Goal: Task Accomplishment & Management: Manage account settings

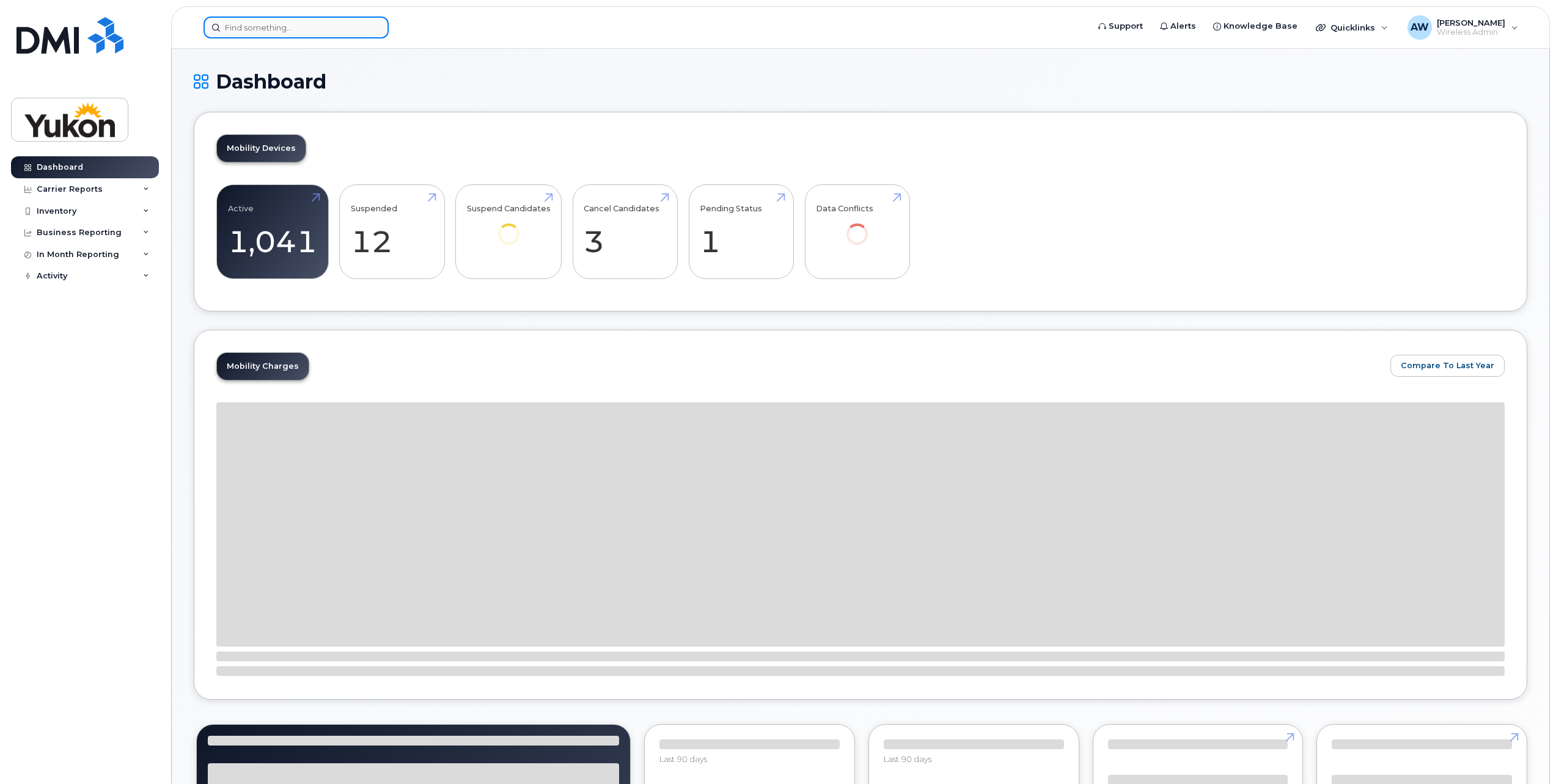
click at [357, 32] on input at bounding box center [296, 27] width 185 height 22
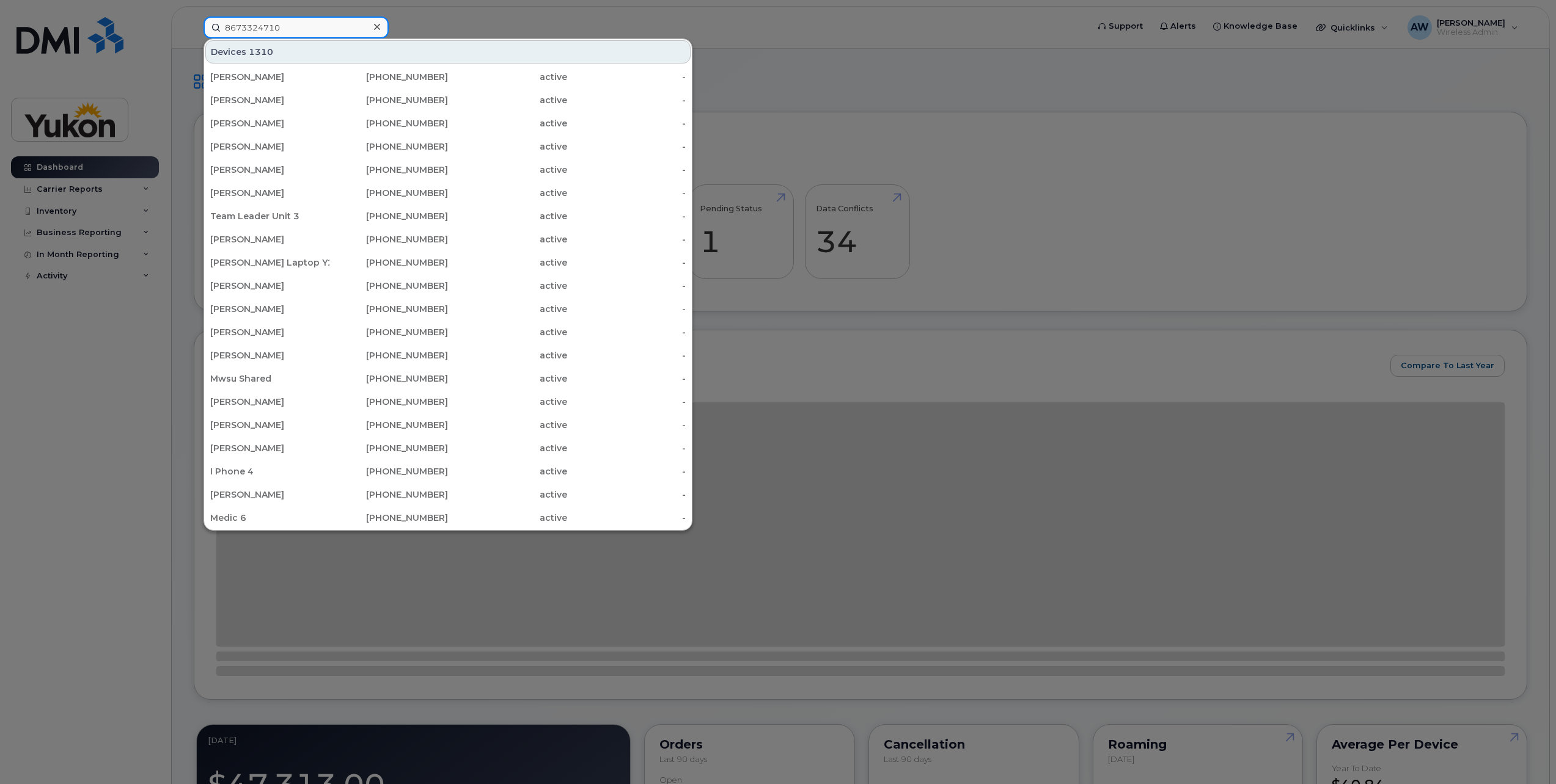
type input "8673324710"
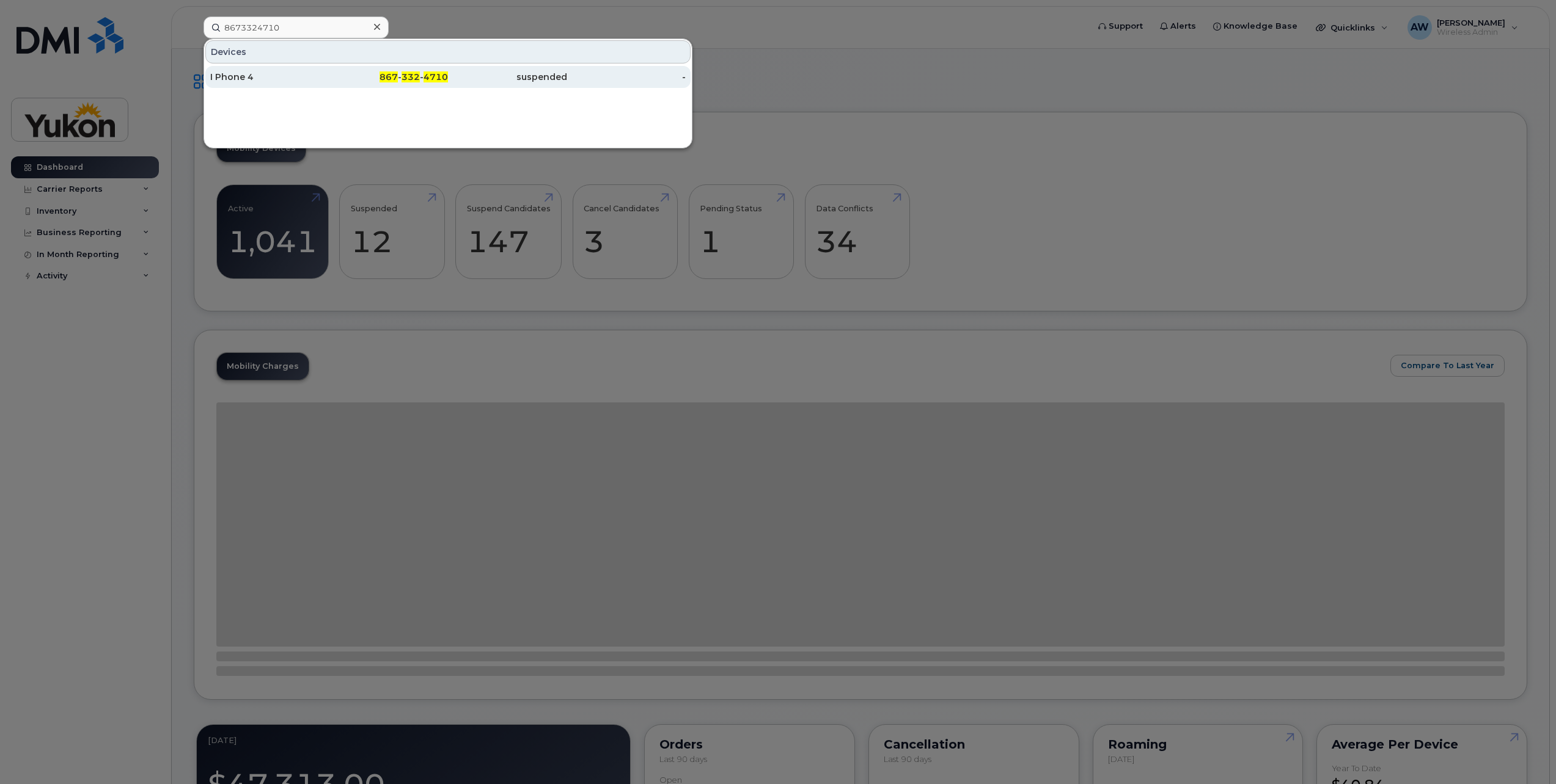
click at [466, 80] on div "suspended" at bounding box center [507, 77] width 119 height 12
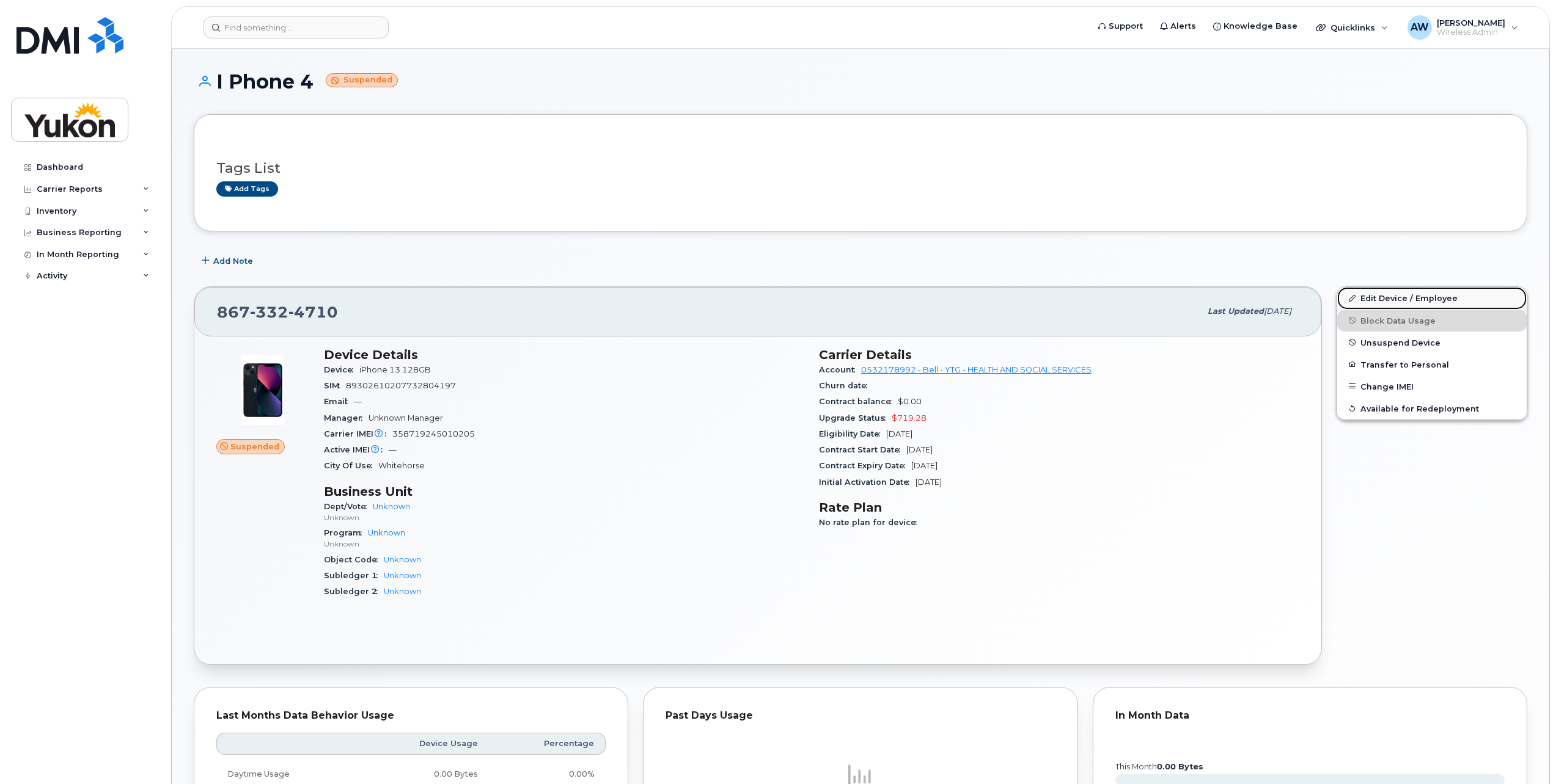
click at [1393, 294] on link "Edit Device / Employee" at bounding box center [1432, 298] width 190 height 22
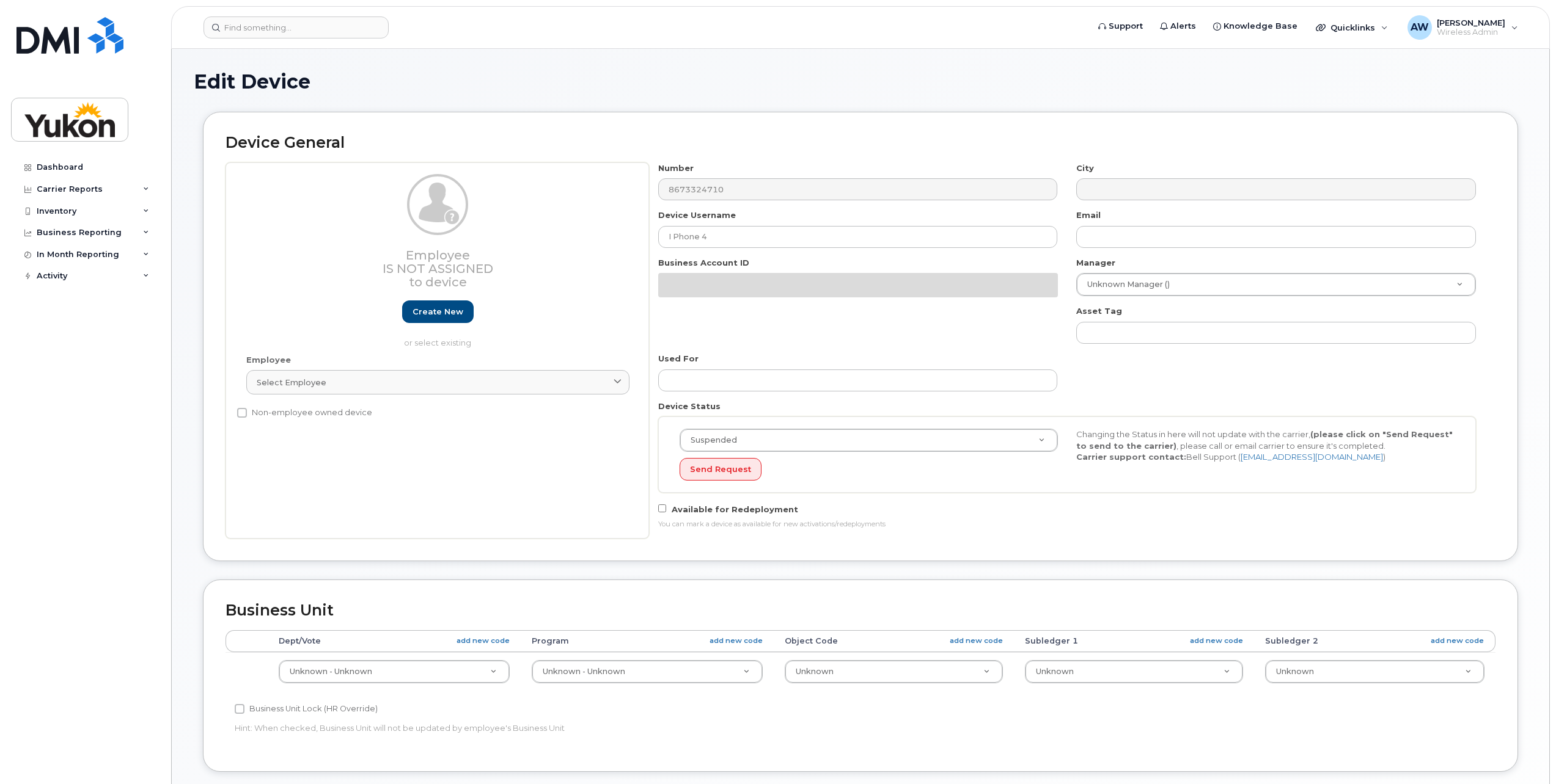
select select "33497273"
select select "33497275"
select select "33497277"
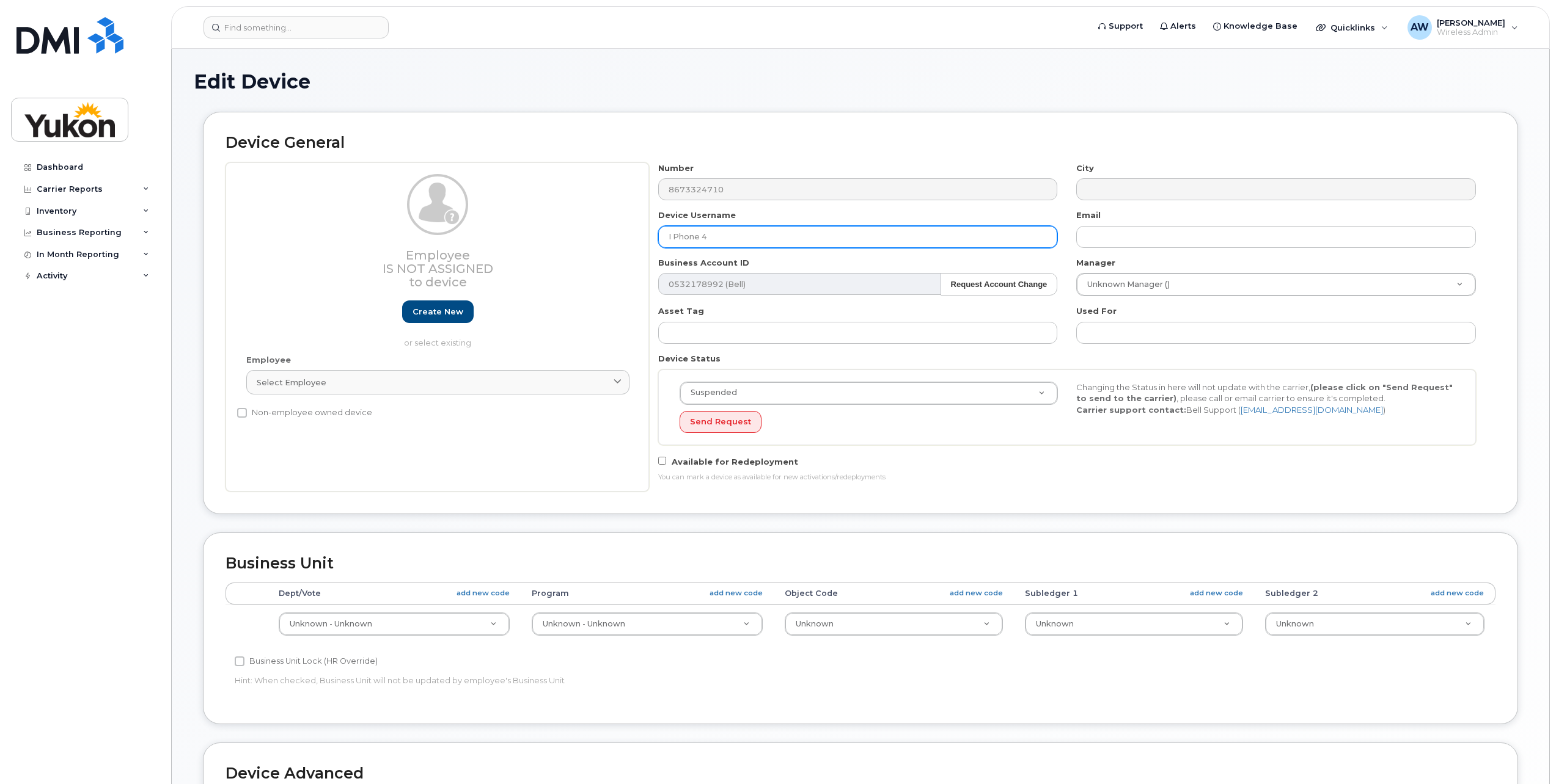
drag, startPoint x: 760, startPoint y: 234, endPoint x: 455, endPoint y: 256, distance: 305.8
click at [472, 254] on div "Employee Is not assigned to device Create new or select existing Employee Selec…" at bounding box center [860, 326] width 1270 height 329
type input "[PERSON_NAME]"
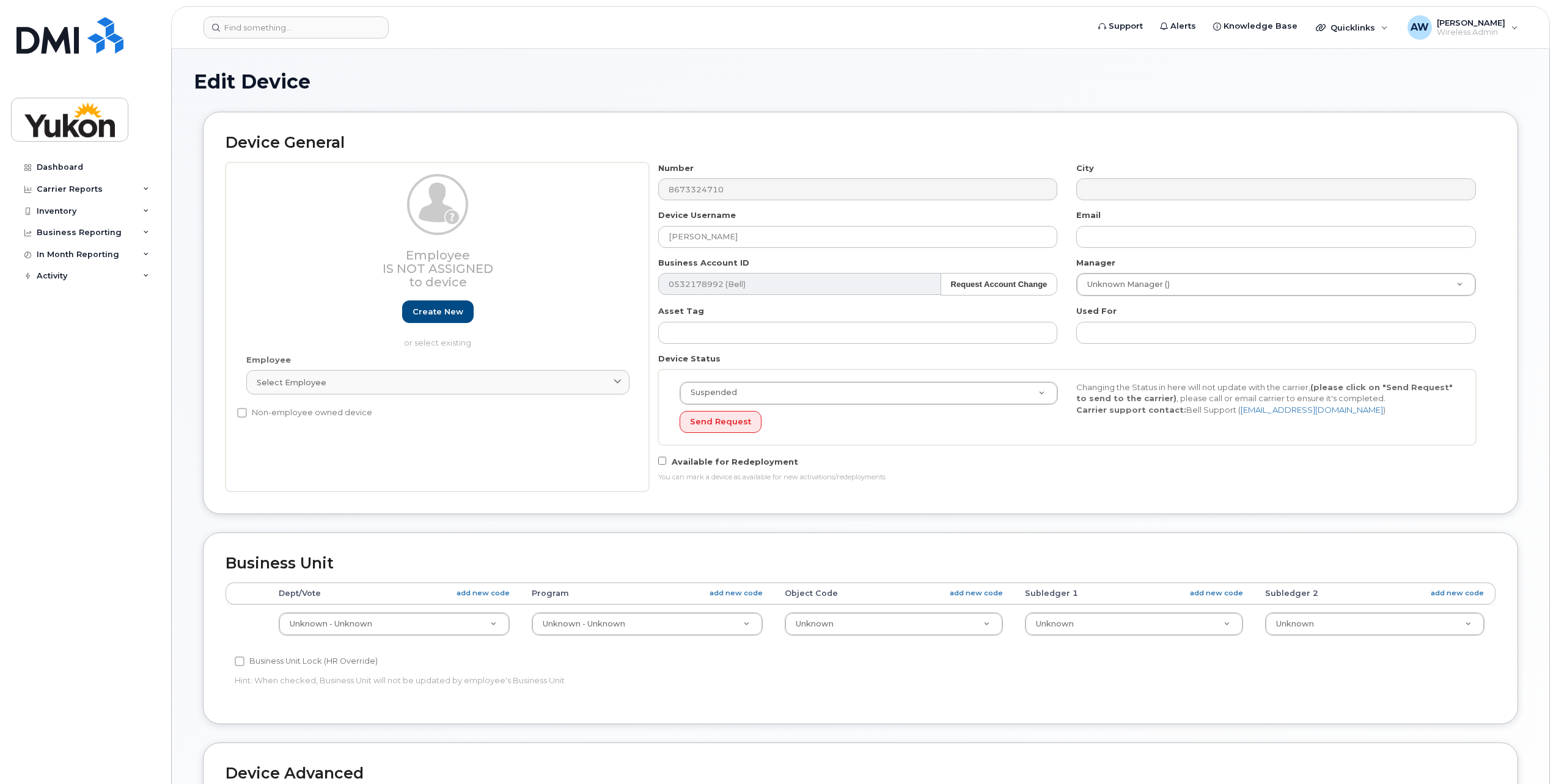
click at [1124, 222] on div "Email" at bounding box center [1277, 228] width 419 height 38
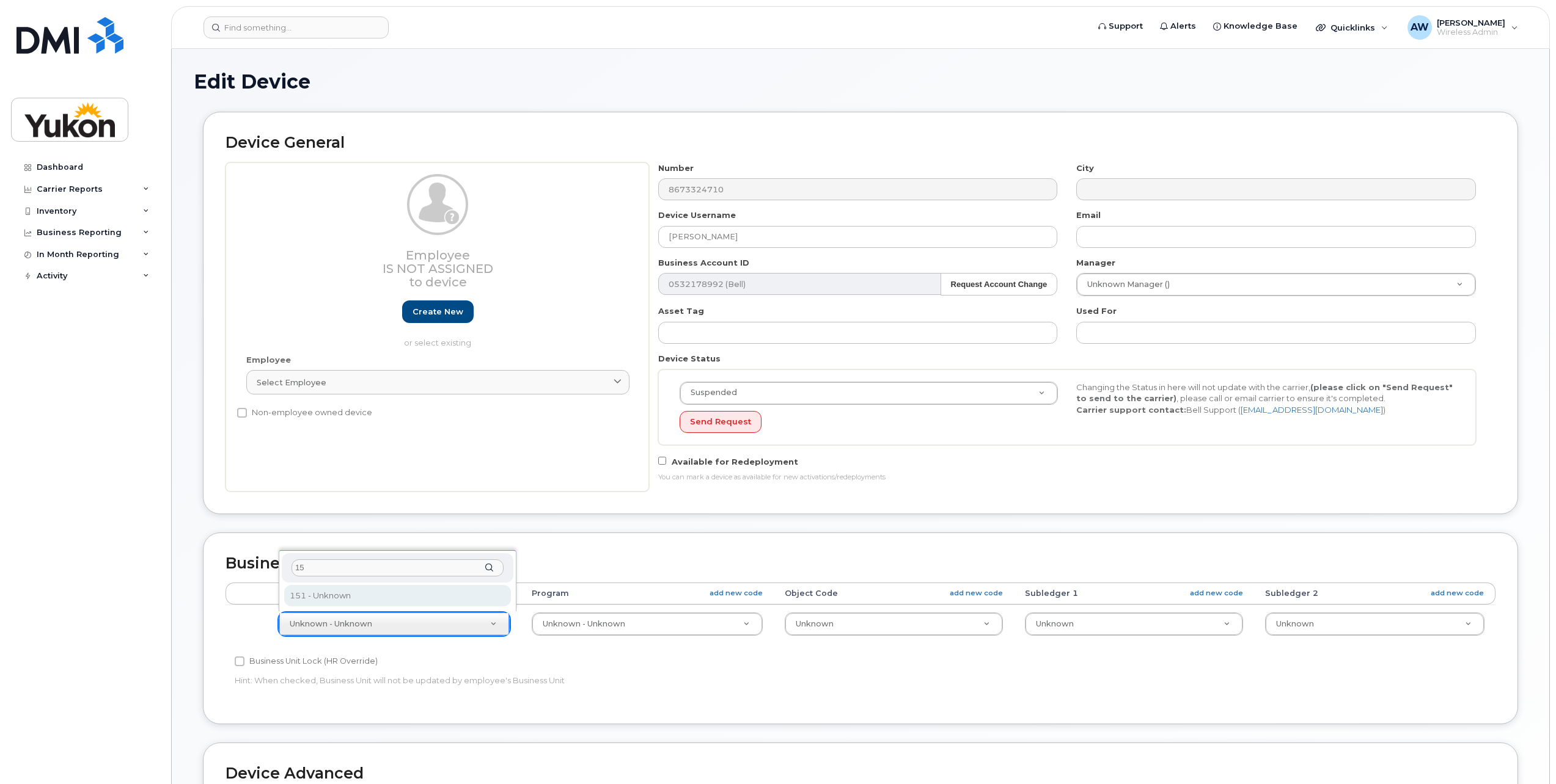
type input "151"
select select "33497702"
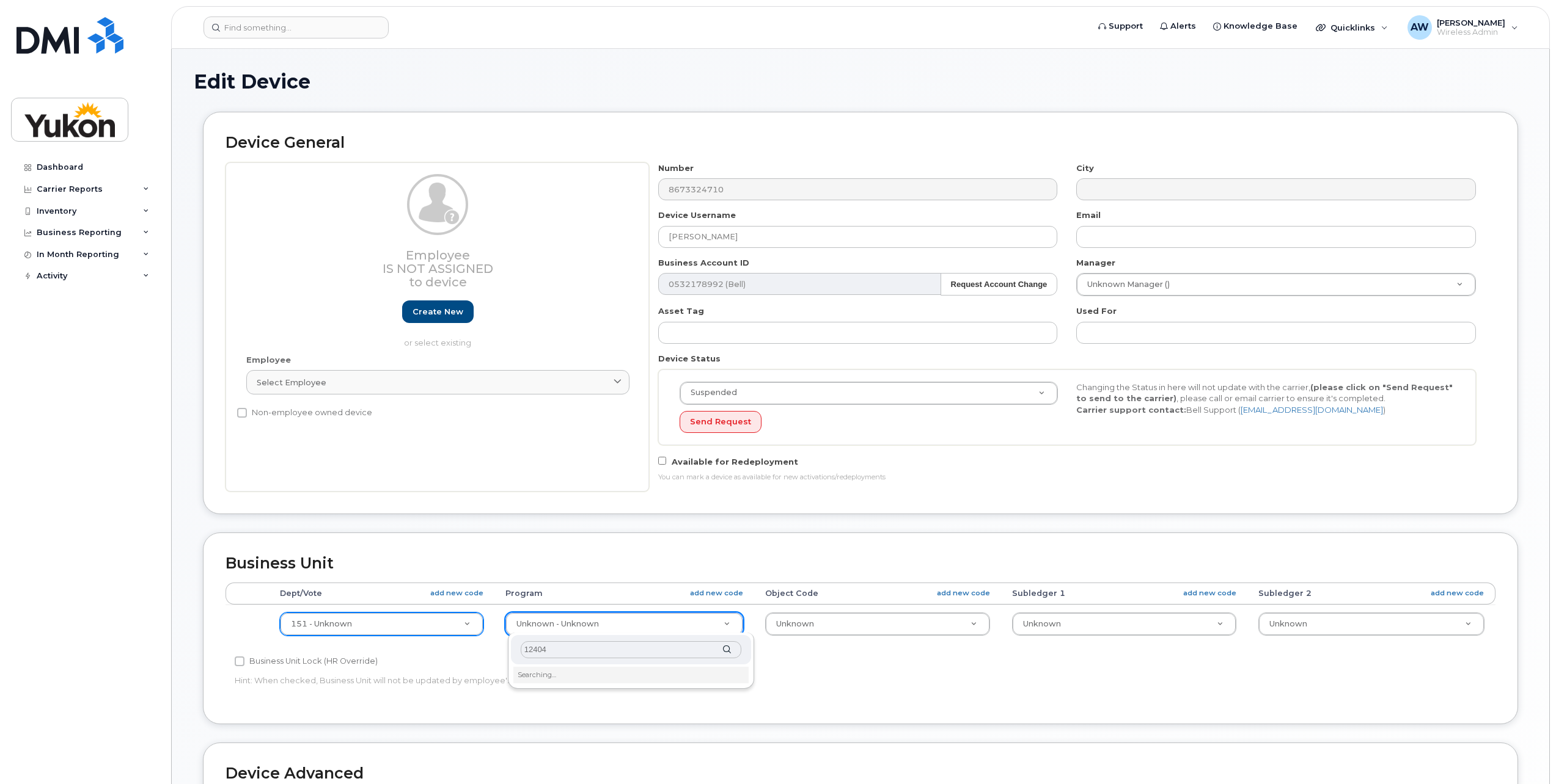
type input "124040"
type input "33497703"
type input "0"
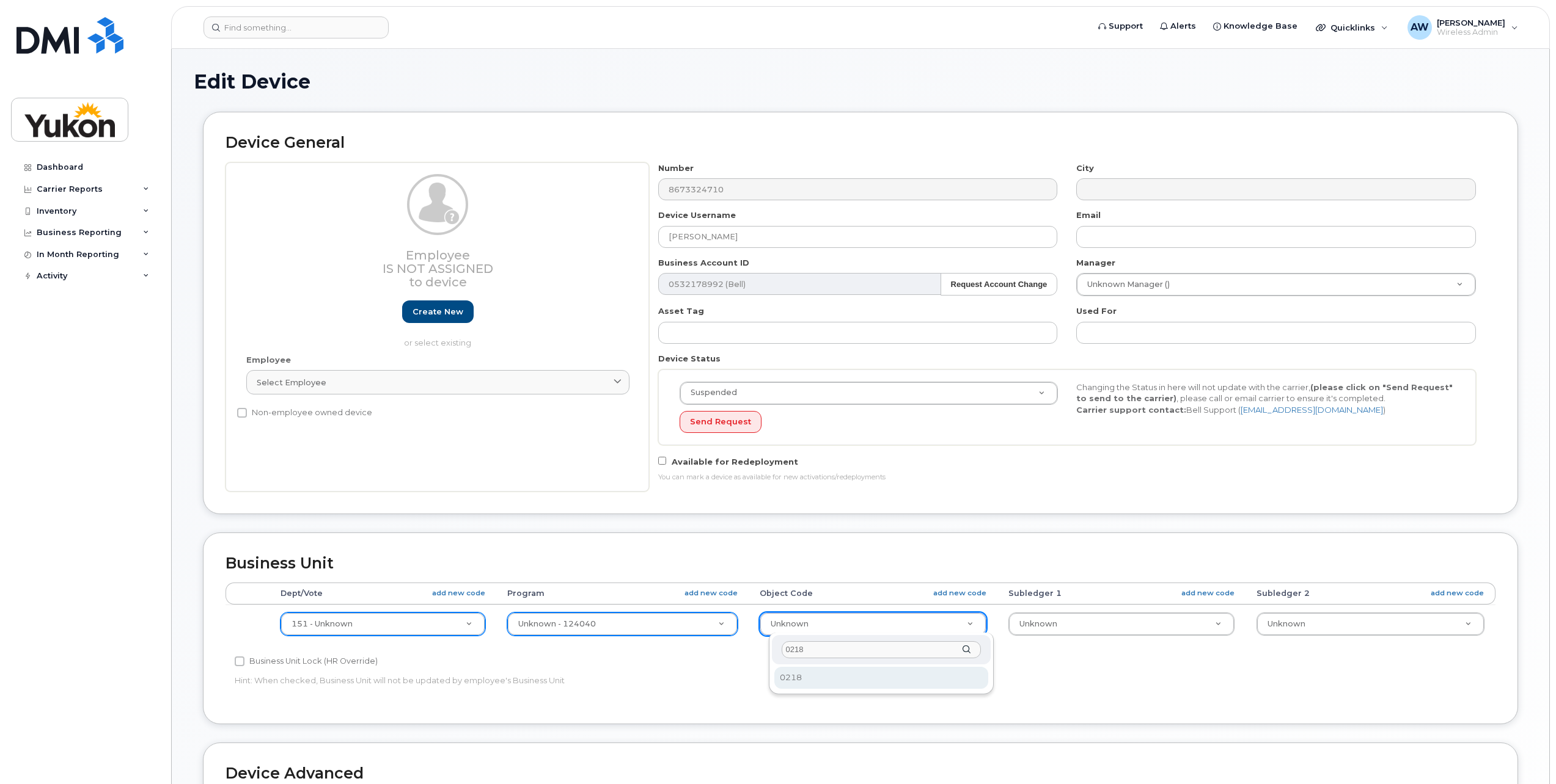
type input "02180"
drag, startPoint x: 837, startPoint y: 595, endPoint x: 843, endPoint y: 605, distance: 11.7
click at [843, 605] on table "Dept/Vote add new code Program add new code Object Code add new code Subledger …" at bounding box center [860, 612] width 1270 height 61
drag, startPoint x: 843, startPoint y: 605, endPoint x: 846, endPoint y: 630, distance: 25.2
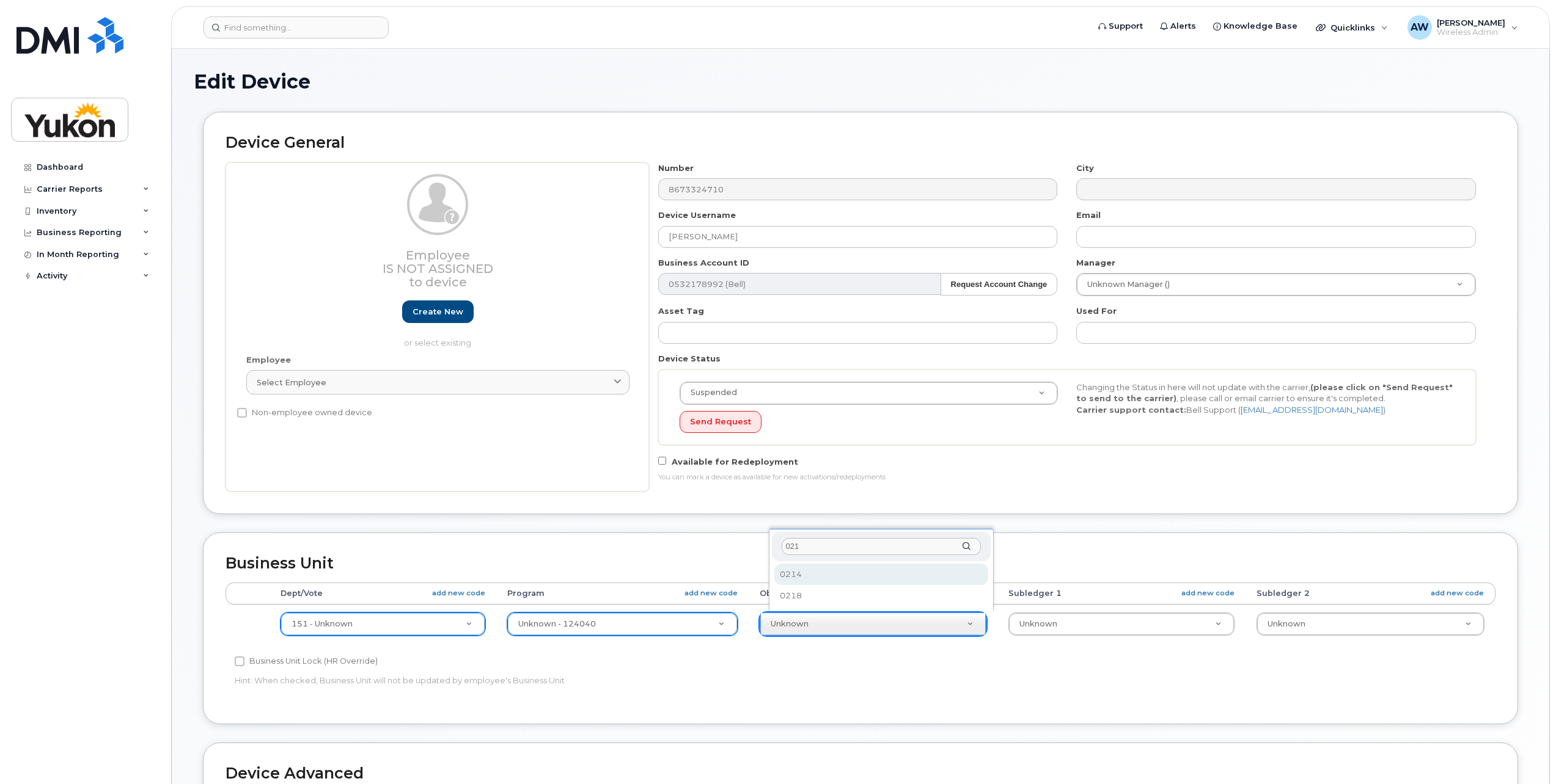
type input "0218"
select select "33497282"
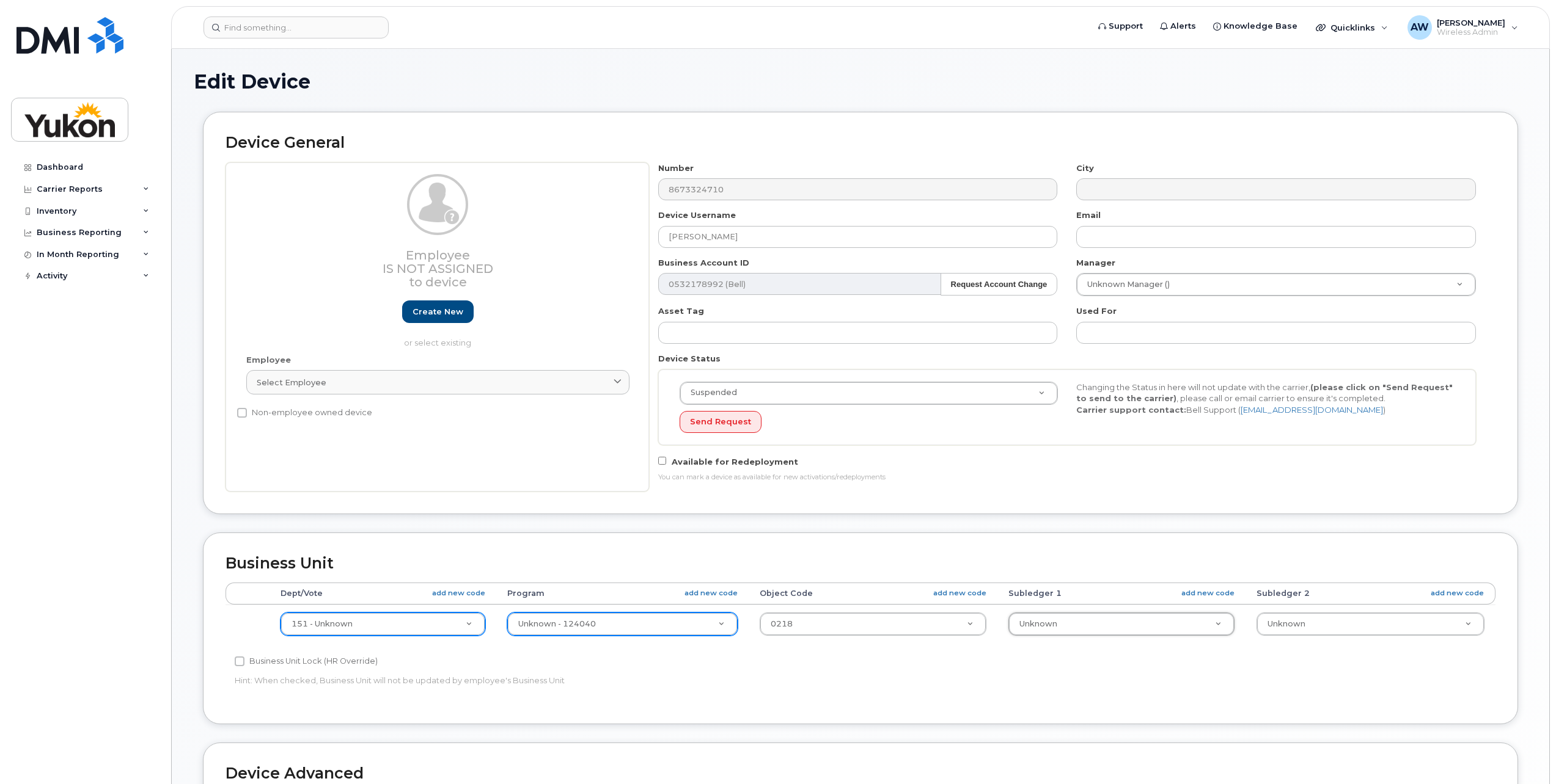
type input "0"
type input "0000"
type input "0"
type input "01"
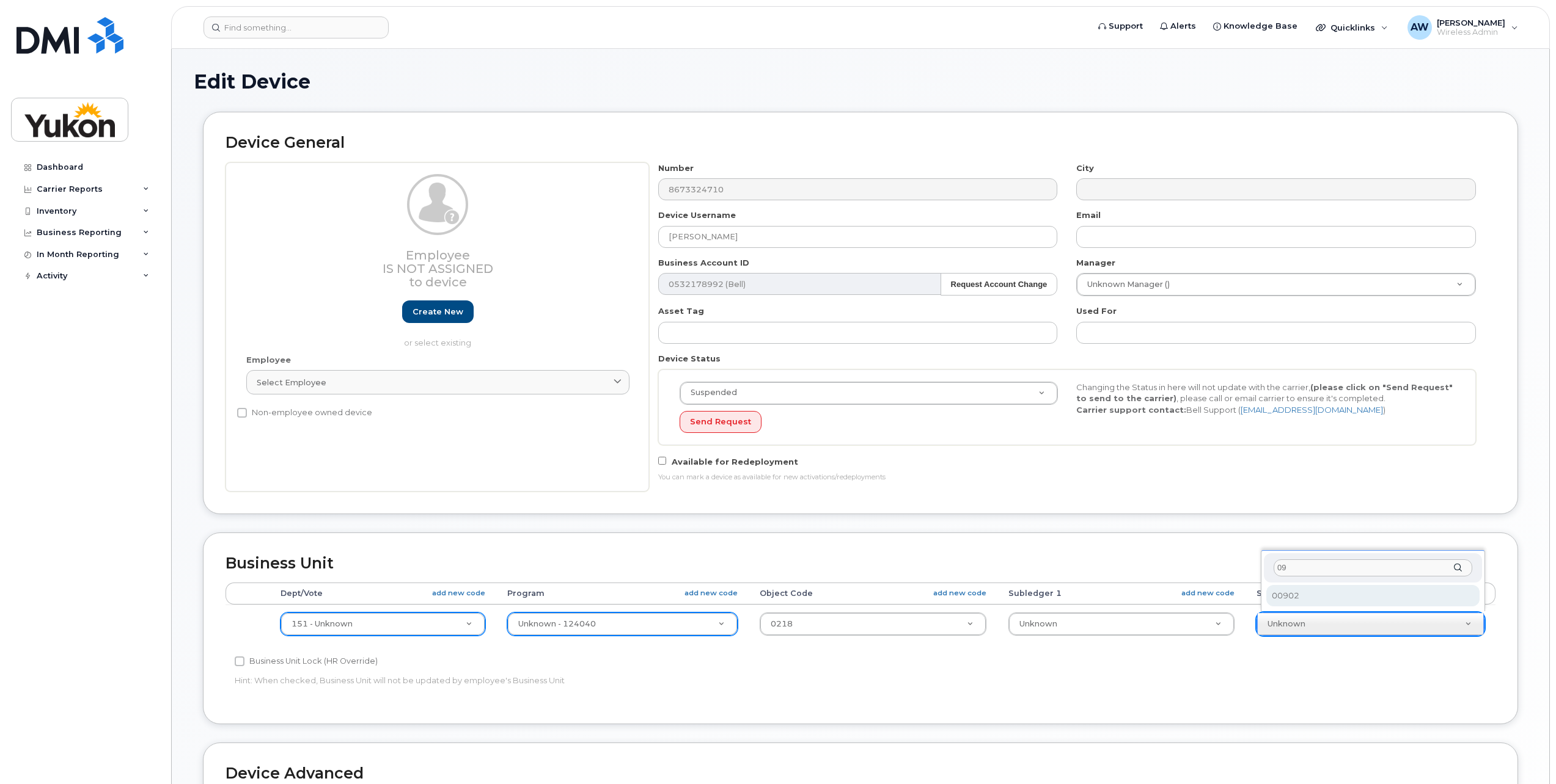
type input "0"
type input "90499"
select select "33497705"
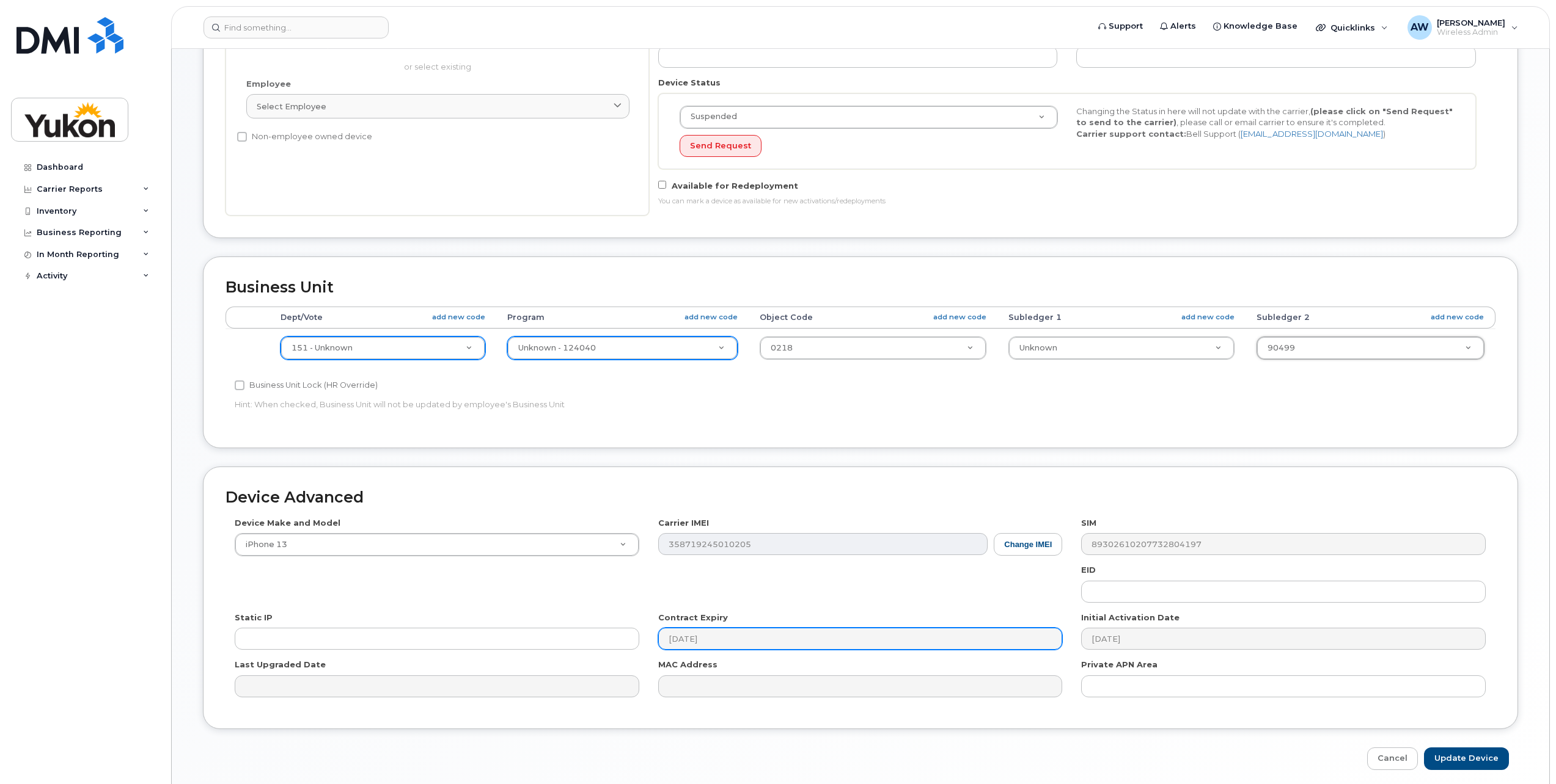
scroll to position [306, 0]
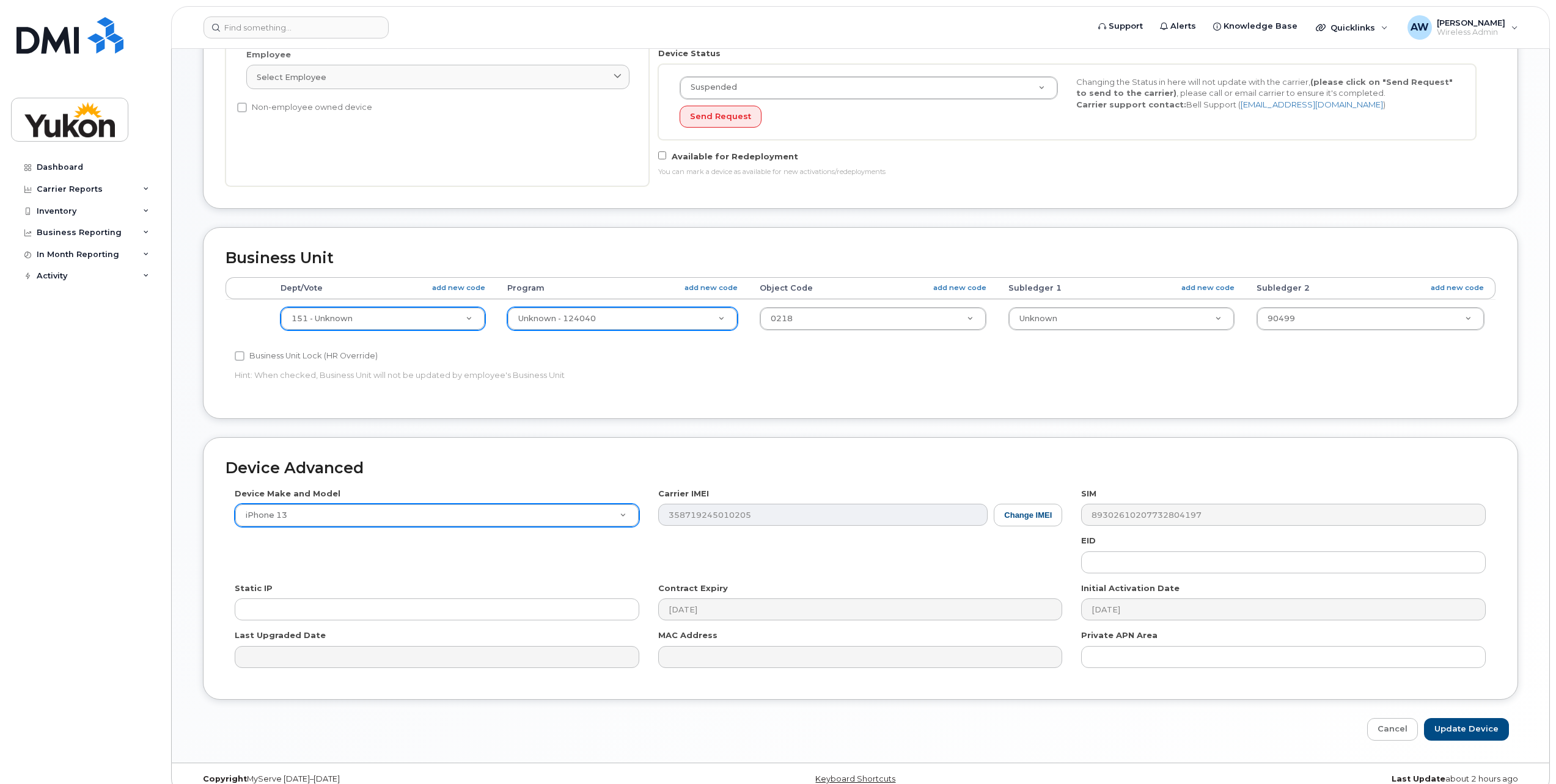
click at [565, 520] on div "Device Make and Model iPhone 13 Android TCL 502 Watch Apple Watch S9 41mm Andro…" at bounding box center [860, 582] width 1270 height 190
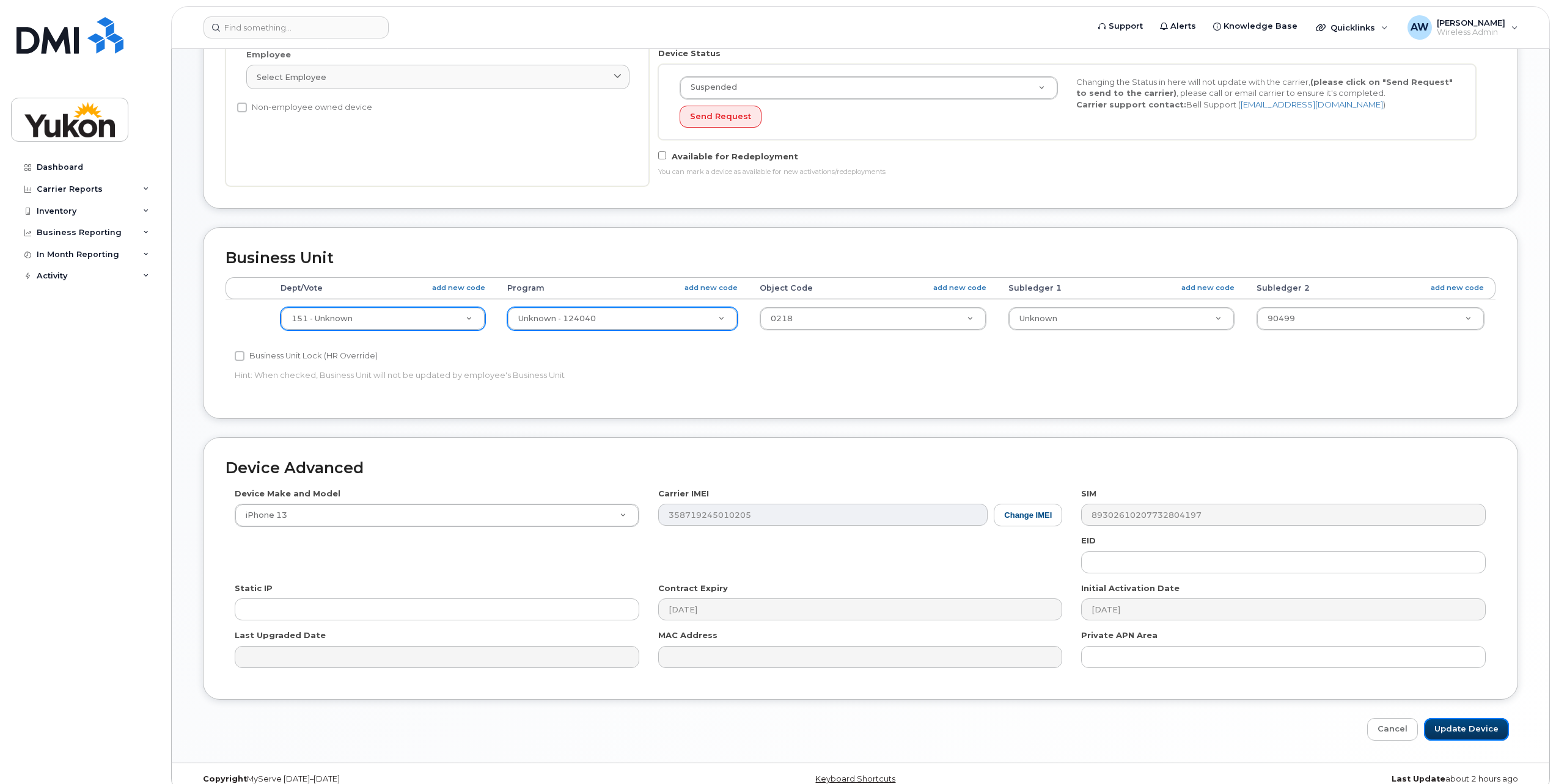
click at [1479, 723] on input "Update Device" at bounding box center [1465, 729] width 85 height 22
type input "Saving..."
